Goal: Information Seeking & Learning: Learn about a topic

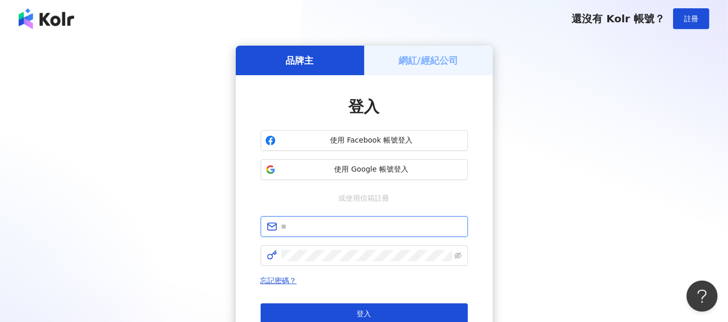
click at [300, 229] on input "text" at bounding box center [371, 226] width 180 height 11
paste input "**********"
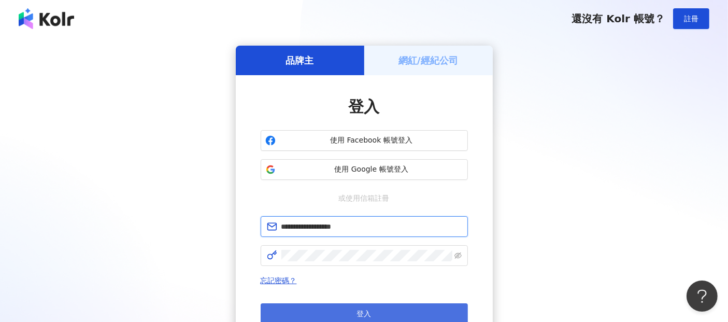
type input "**********"
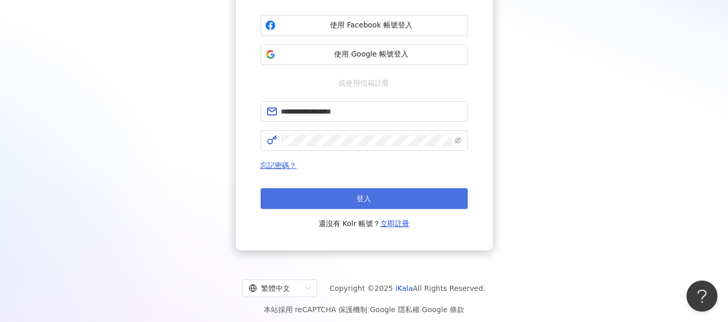
click at [377, 200] on button "登入" at bounding box center [364, 198] width 207 height 21
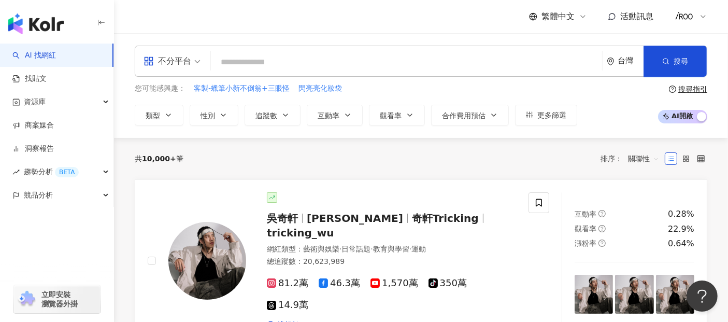
click at [237, 55] on input "search" at bounding box center [406, 62] width 383 height 20
paste input "**********"
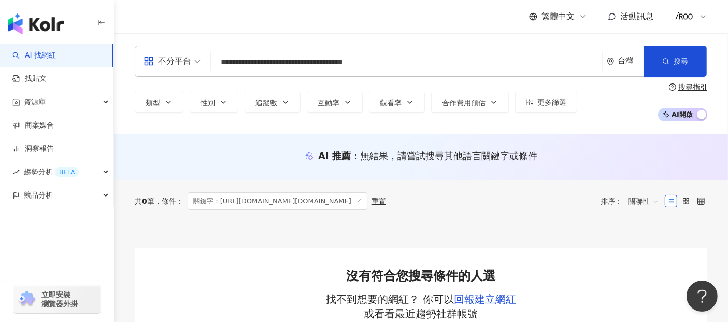
type input "**********"
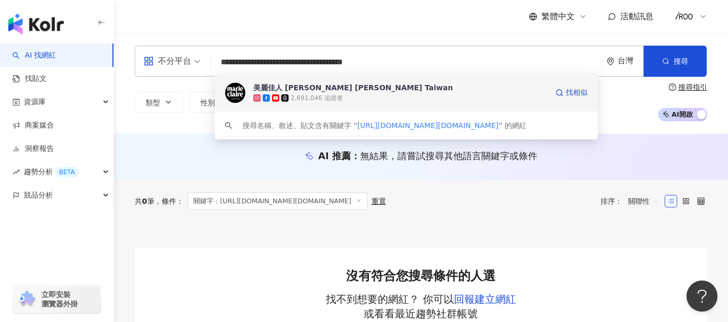
click at [334, 90] on div "美麗佳人 [PERSON_NAME] [PERSON_NAME] [GEOGRAPHIC_DATA]" at bounding box center [354, 87] width 200 height 10
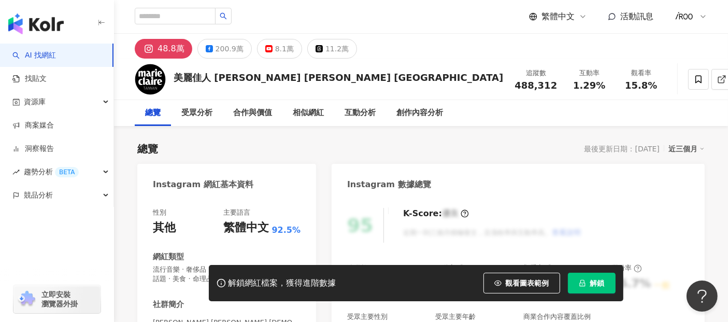
click at [588, 278] on button "解鎖" at bounding box center [592, 283] width 48 height 21
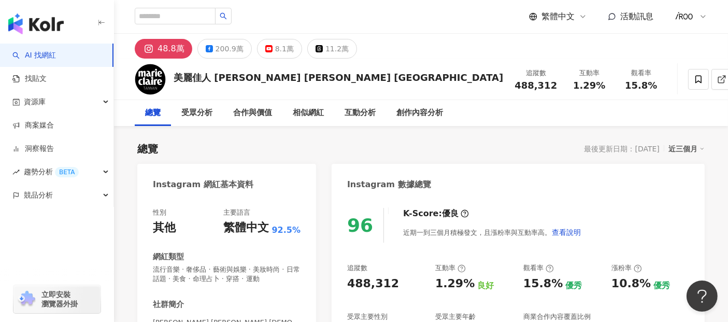
click at [170, 48] on div "48.8萬" at bounding box center [171, 48] width 27 height 15
drag, startPoint x: 445, startPoint y: 86, endPoint x: 486, endPoint y: 88, distance: 40.5
click at [509, 88] on div "追蹤數 488,312" at bounding box center [536, 79] width 55 height 22
copy span "488,312"
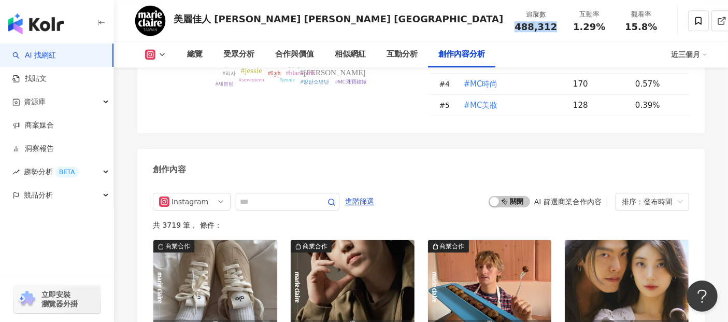
scroll to position [2939, 0]
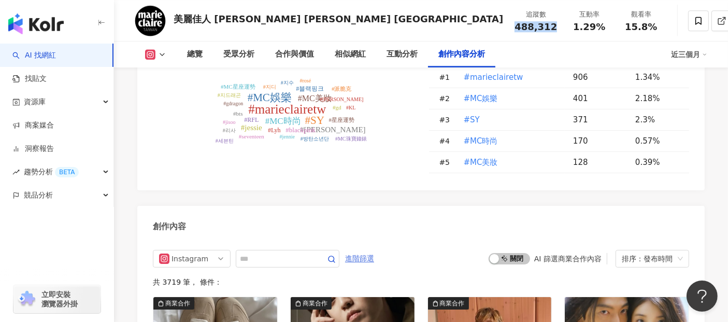
click at [374, 250] on span "進階篩選" at bounding box center [359, 258] width 29 height 17
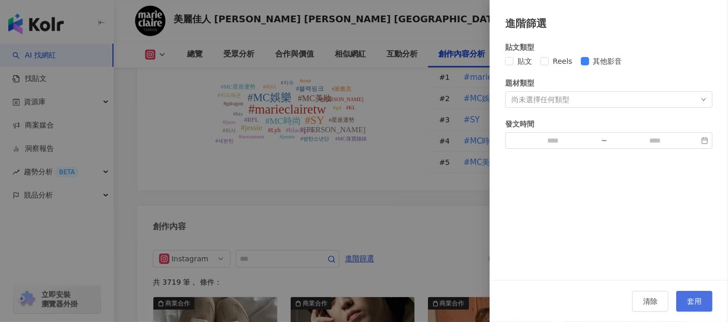
click at [696, 295] on button "套用" at bounding box center [695, 301] width 36 height 21
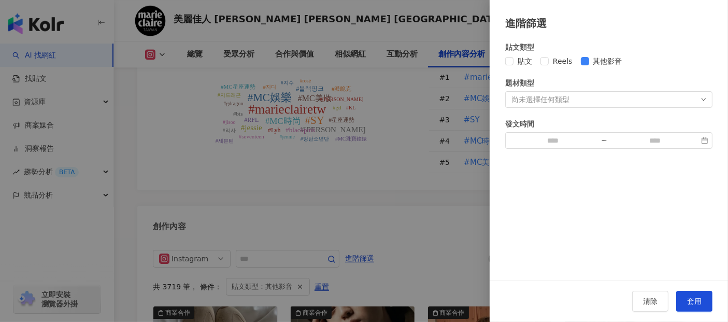
scroll to position [3004, 0]
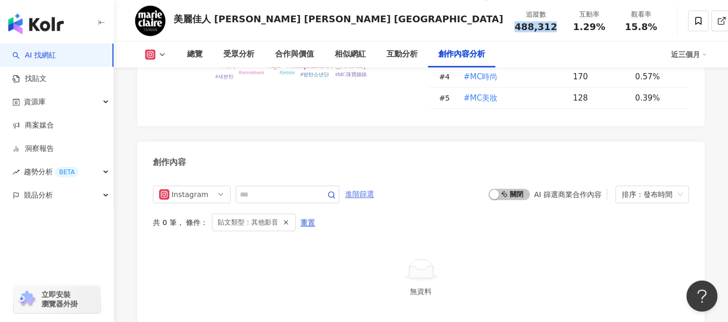
click at [371, 186] on span "進階篩選" at bounding box center [359, 194] width 29 height 17
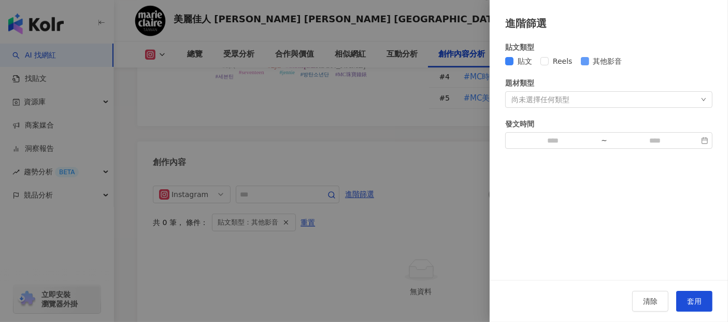
click at [590, 56] on span "其他影音" at bounding box center [607, 60] width 37 height 11
click at [695, 302] on span "套用" at bounding box center [694, 301] width 15 height 8
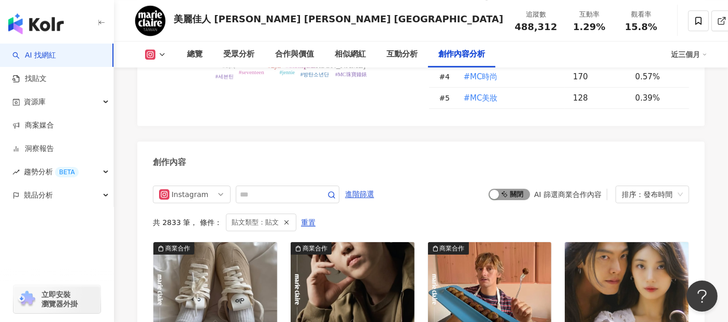
click at [511, 189] on span "啟動 關閉" at bounding box center [509, 194] width 41 height 11
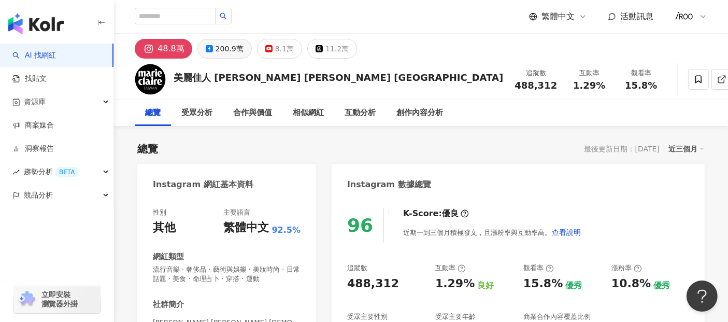
click at [221, 48] on div "200.9萬" at bounding box center [230, 48] width 28 height 15
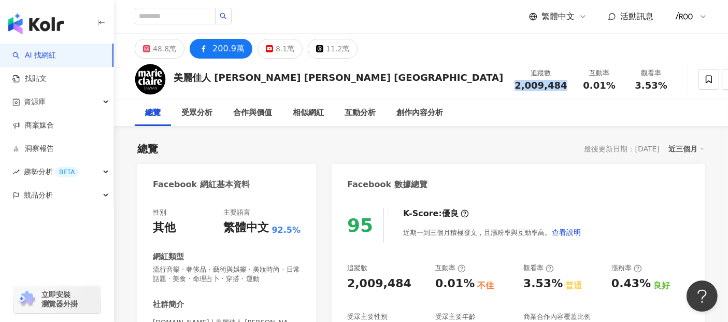
drag, startPoint x: 441, startPoint y: 85, endPoint x: 488, endPoint y: 85, distance: 47.7
click at [509, 85] on div "追蹤數 2,009,484" at bounding box center [541, 79] width 65 height 22
click at [478, 112] on div "總覽 受眾分析 合作與價值 相似網紅 互動分析 創作內容分析" at bounding box center [421, 113] width 573 height 26
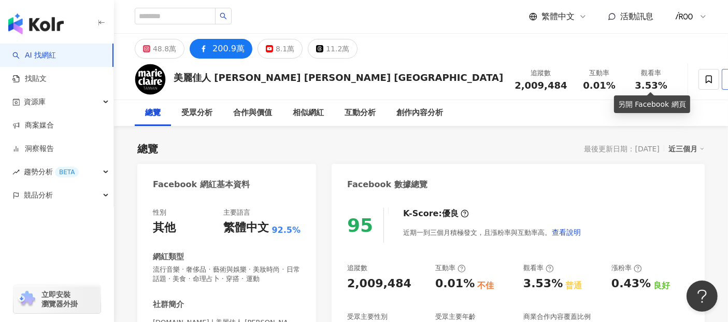
click at [728, 80] on icon at bounding box center [732, 79] width 9 height 9
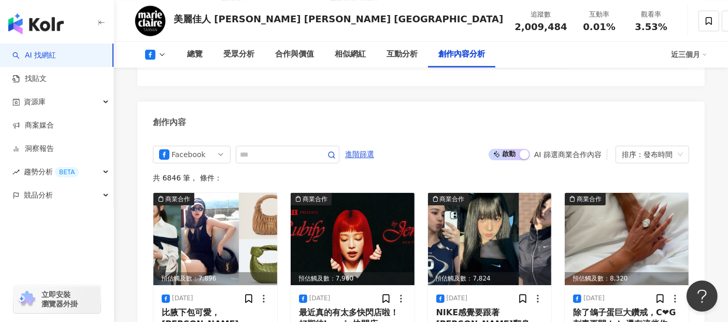
scroll to position [2368, 0]
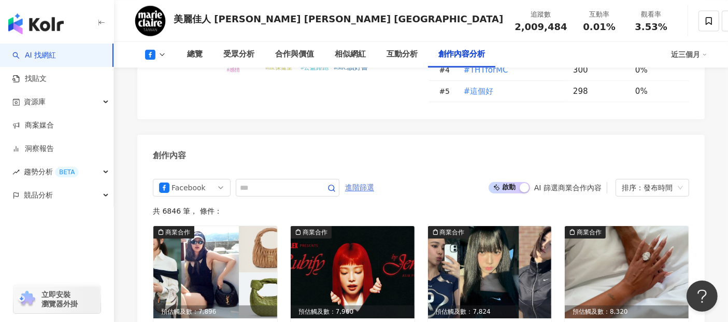
click at [369, 186] on span "進階篩選" at bounding box center [359, 187] width 29 height 17
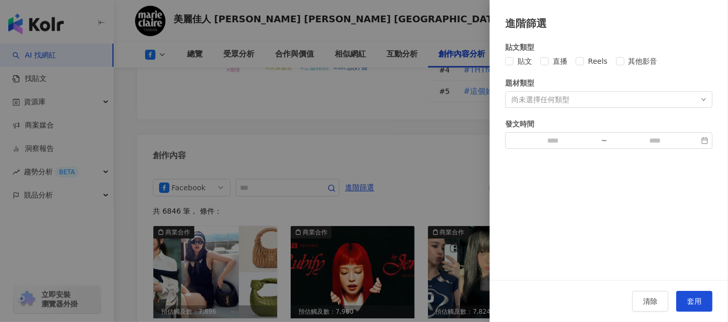
click at [505, 63] on div "貼文類型 貼文 直播 Reels 其他影音 題材類型 尚未選擇任何類型 發文時間 ~" at bounding box center [609, 155] width 238 height 249
click at [687, 297] on button "套用" at bounding box center [695, 301] width 36 height 21
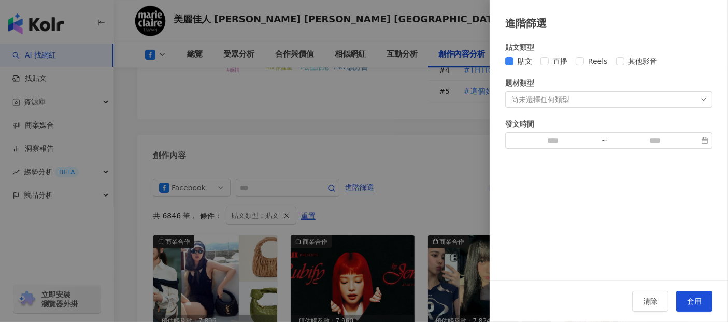
scroll to position [2435, 0]
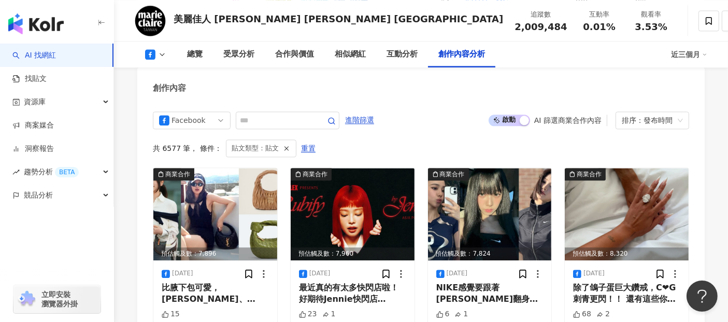
click at [512, 120] on span "啟動 關閉" at bounding box center [509, 120] width 41 height 11
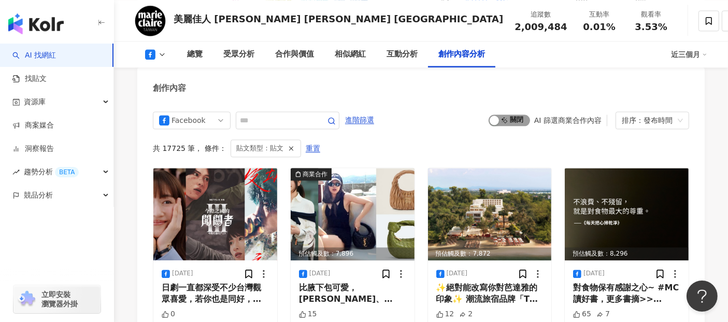
click at [512, 120] on span "啟動 關閉" at bounding box center [509, 120] width 41 height 11
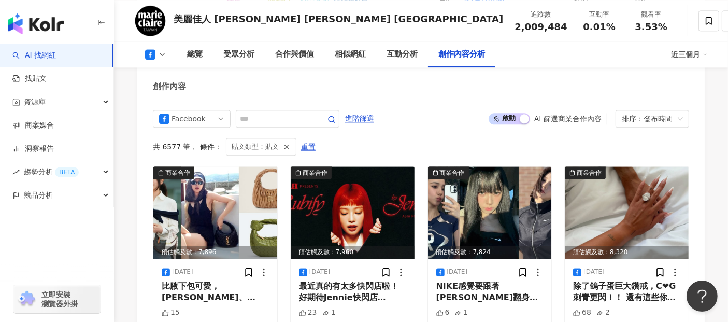
scroll to position [2377, 0]
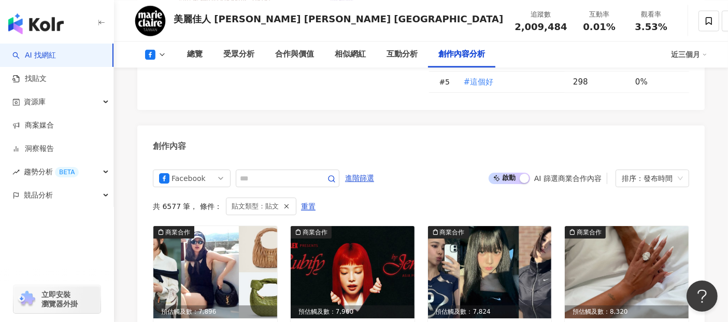
click at [522, 178] on div "button" at bounding box center [524, 178] width 9 height 9
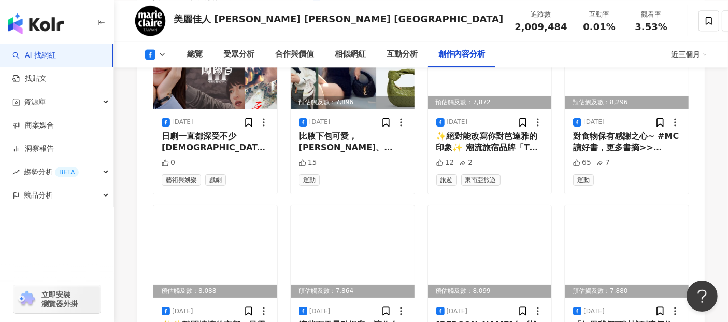
scroll to position [2446, 0]
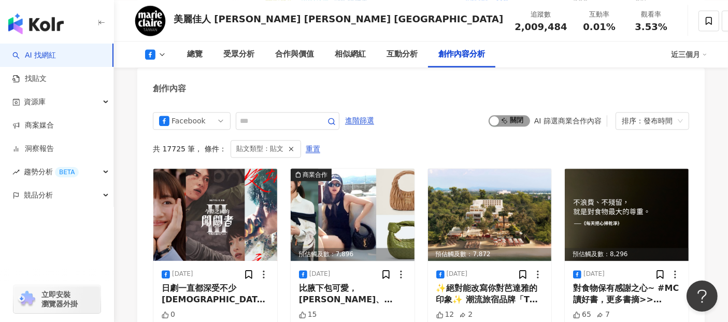
click at [501, 120] on span "啟動 關閉" at bounding box center [509, 120] width 41 height 11
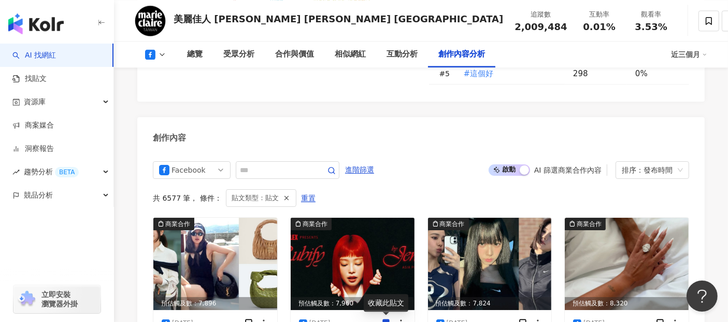
scroll to position [2446, 0]
